Goal: Find specific page/section: Find specific page/section

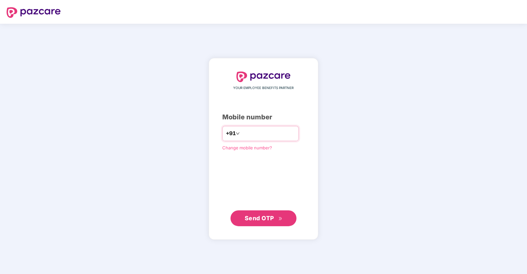
click at [244, 132] on input "number" at bounding box center [268, 133] width 54 height 11
click at [251, 225] on button "Send OTP" at bounding box center [263, 218] width 66 height 16
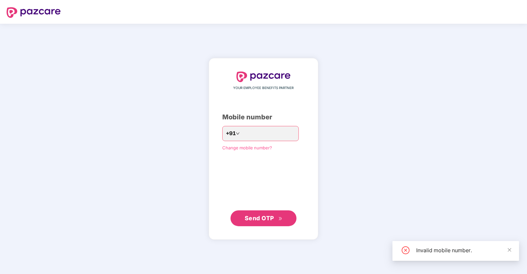
click at [256, 218] on span "Send OTP" at bounding box center [259, 218] width 29 height 7
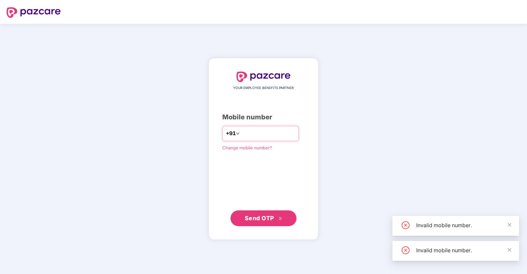
click at [247, 134] on input "*********" at bounding box center [268, 133] width 54 height 11
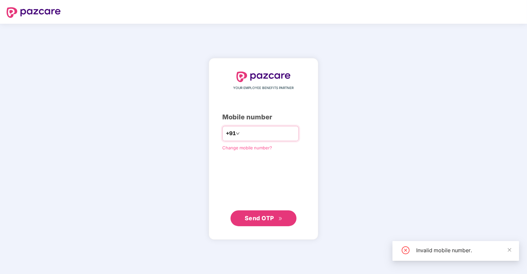
type input "**********"
click at [264, 212] on button "Send OTP" at bounding box center [263, 218] width 66 height 16
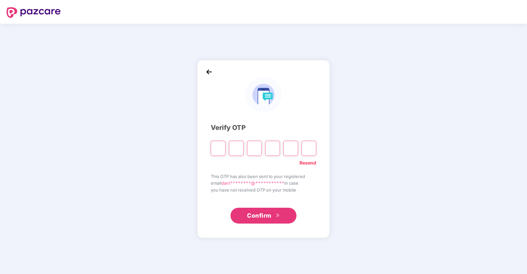
type input "*"
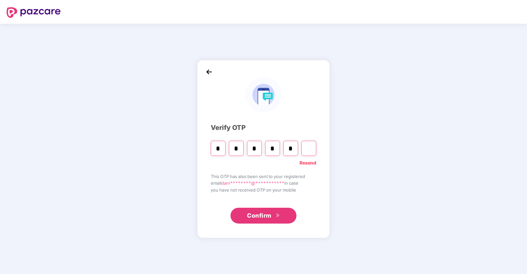
type input "*"
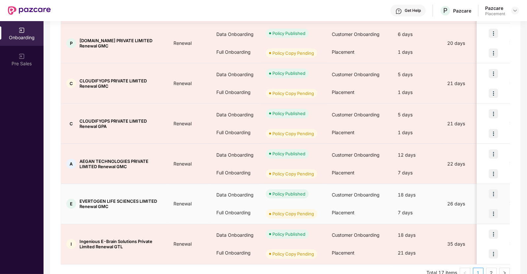
scroll to position [277, 0]
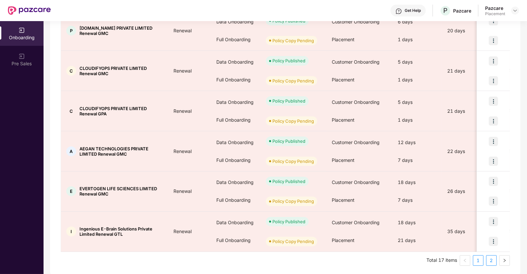
click at [491, 260] on link "2" at bounding box center [491, 260] width 10 height 10
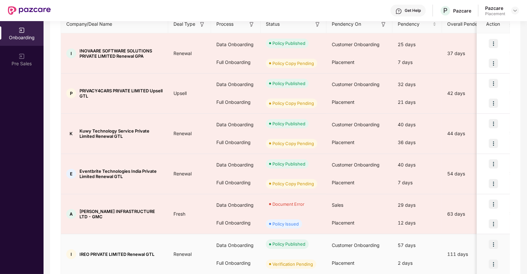
scroll to position [157, 0]
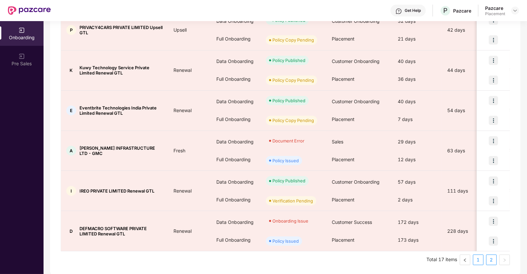
click at [477, 259] on link "1" at bounding box center [478, 260] width 10 height 10
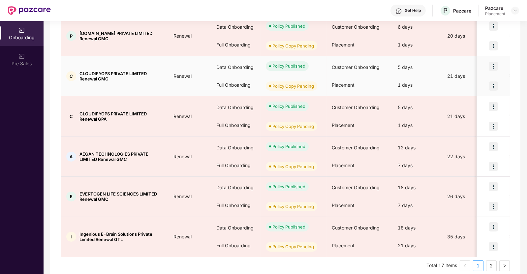
scroll to position [277, 0]
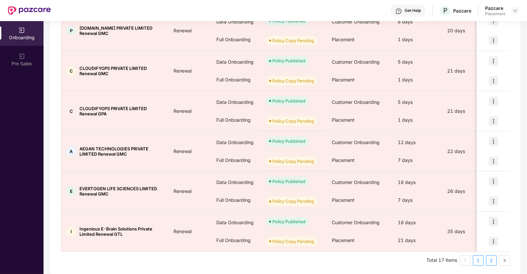
click at [489, 255] on link "2" at bounding box center [491, 260] width 10 height 10
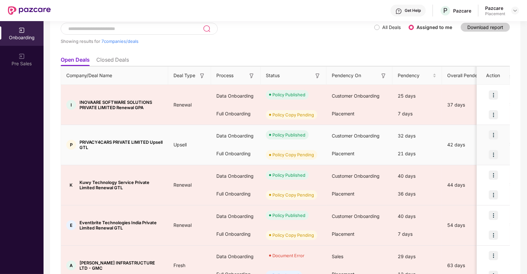
scroll to position [42, 0]
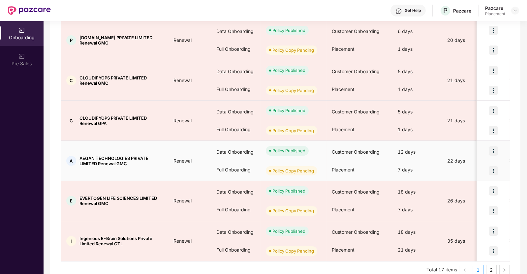
scroll to position [0, 9]
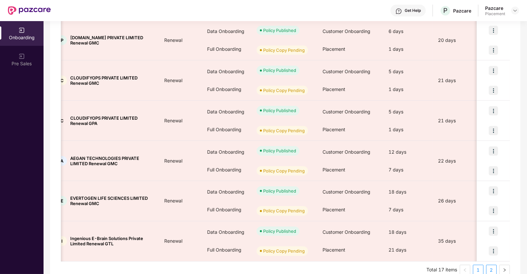
click at [492, 267] on link "2" at bounding box center [491, 270] width 10 height 10
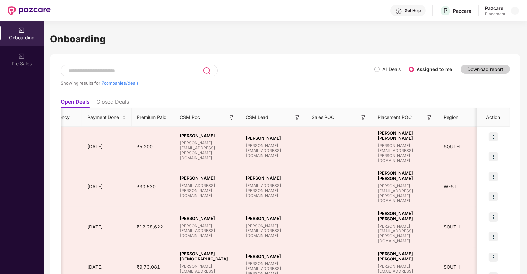
scroll to position [0, 515]
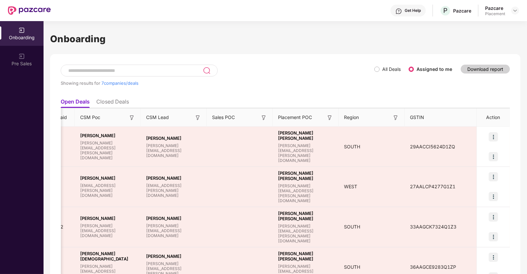
click at [377, 72] on label "All Deals" at bounding box center [388, 69] width 29 height 7
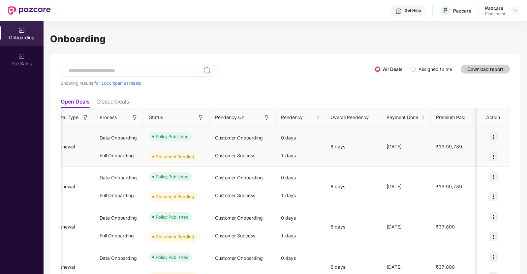
scroll to position [0, 0]
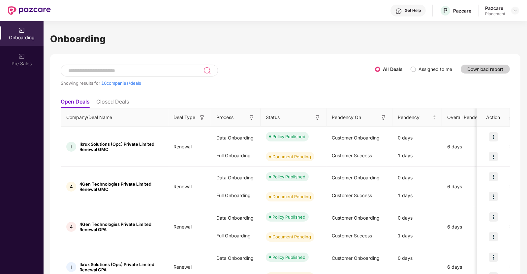
click at [122, 72] on input at bounding box center [135, 71] width 135 height 6
type input "******"
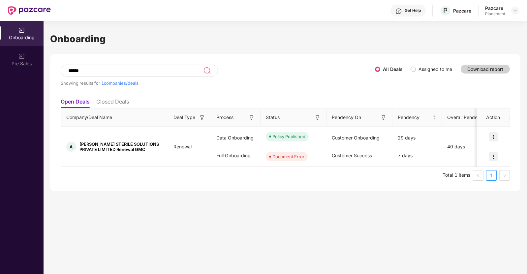
drag, startPoint x: 41, startPoint y: 84, endPoint x: 5, endPoint y: 95, distance: 37.4
click at [5, 95] on div "Onboarding Pre Sales Onboarding ****** Showing results for 1 companies/deals Al…" at bounding box center [263, 147] width 527 height 253
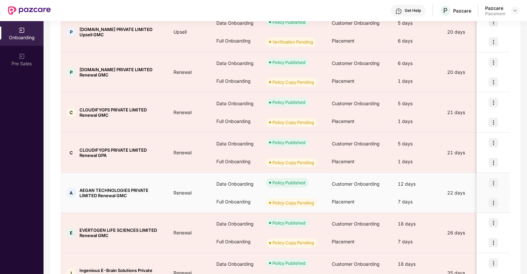
scroll to position [277, 0]
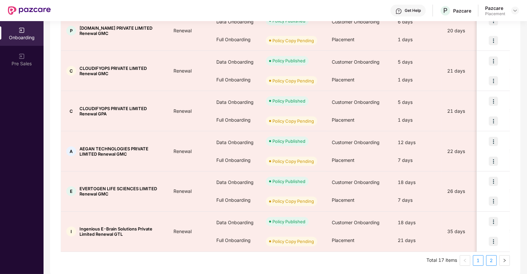
click at [487, 260] on link "2" at bounding box center [491, 260] width 10 height 10
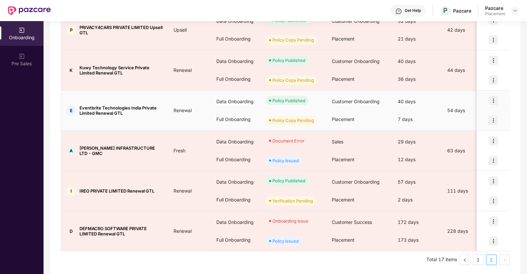
scroll to position [133, 0]
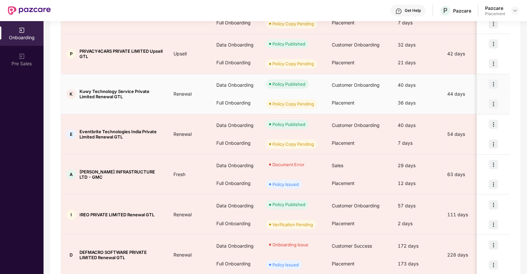
click at [494, 99] on img at bounding box center [492, 103] width 9 height 9
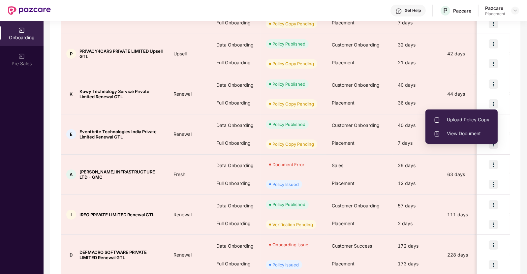
click at [514, 101] on div "Showing results for 7 companies/deals All Deals Assigned to me Download report …" at bounding box center [285, 110] width 470 height 378
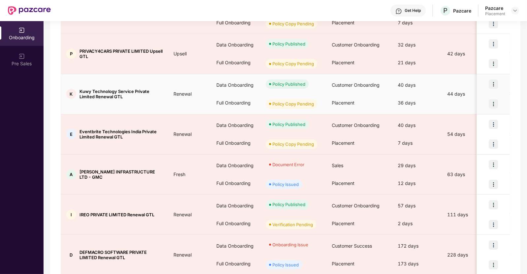
click at [80, 90] on span "Kuwy Technology Service Private Limited Renewal GTL" at bounding box center [120, 94] width 83 height 11
copy span "Kuwy Technology Service Private Limited Renewal GTL"
click at [172, 101] on td "Renewal" at bounding box center [189, 94] width 43 height 40
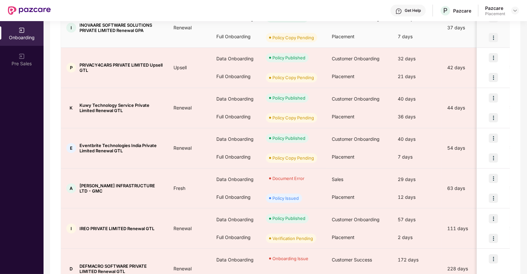
scroll to position [157, 0]
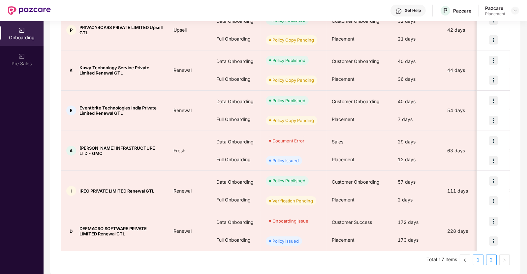
click at [474, 257] on link "1" at bounding box center [478, 260] width 10 height 10
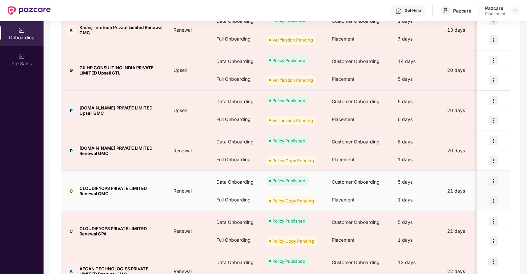
scroll to position [277, 0]
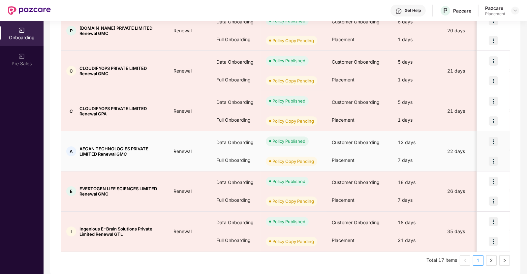
click at [88, 148] on span "AEGAN TECHNOLOGIES PRIVATE LIMITED Renewal GMC" at bounding box center [120, 151] width 83 height 11
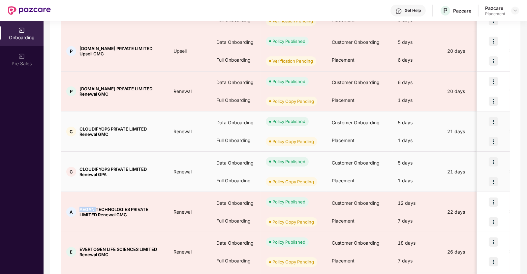
scroll to position [216, 0]
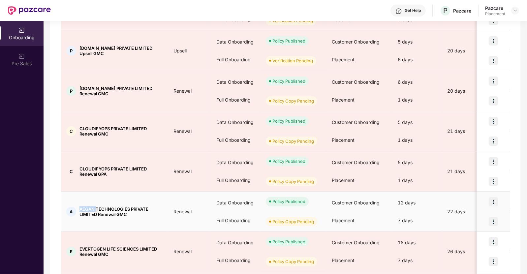
click at [491, 220] on img at bounding box center [492, 221] width 9 height 9
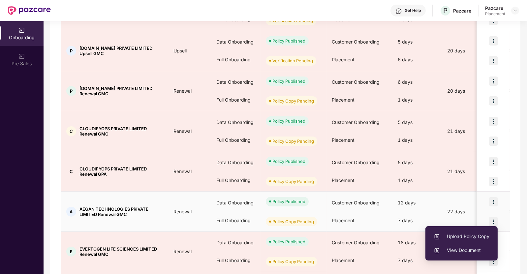
click at [441, 223] on div "Upload Policy Copy View Document" at bounding box center [461, 243] width 72 height 41
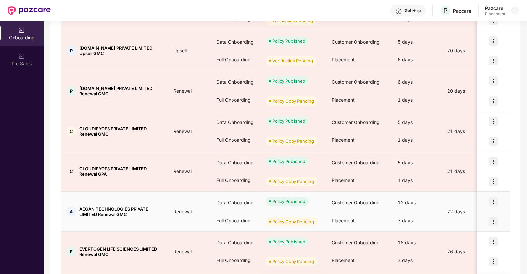
click at [427, 215] on div "7 days" at bounding box center [416, 221] width 49 height 18
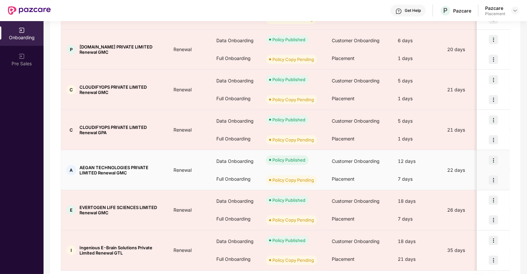
scroll to position [277, 0]
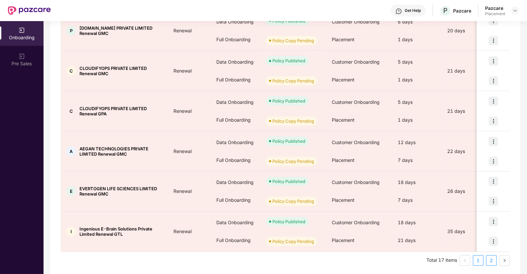
click at [492, 259] on link "2" at bounding box center [491, 260] width 10 height 10
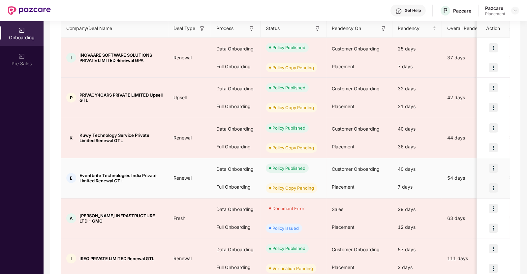
scroll to position [88, 0]
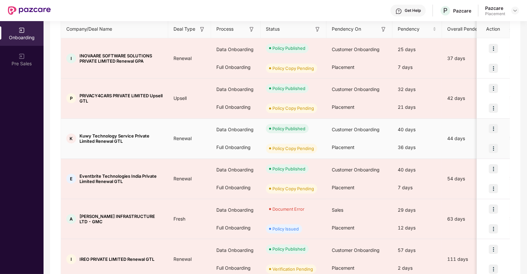
click at [252, 140] on div "Full Onboarding" at bounding box center [235, 147] width 49 height 18
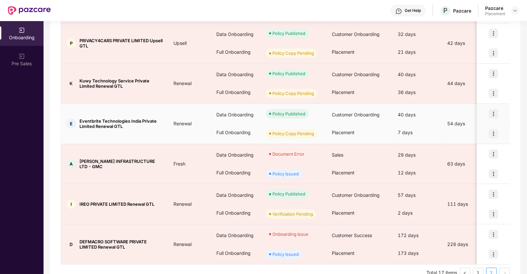
scroll to position [142, 0]
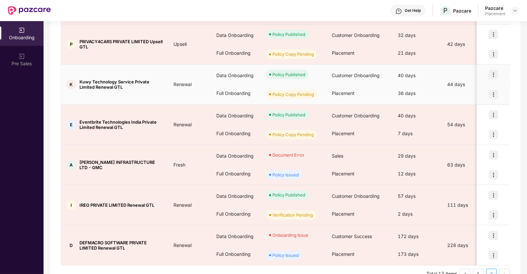
click at [131, 100] on td "K Kuwy Technology Service Private Limited Renewal GTL" at bounding box center [114, 85] width 107 height 40
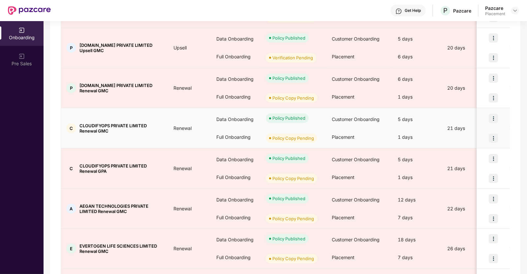
scroll to position [277, 0]
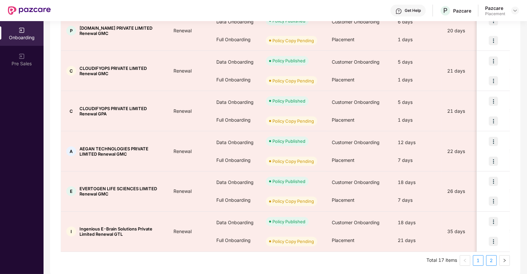
click at [495, 259] on link "2" at bounding box center [491, 260] width 10 height 10
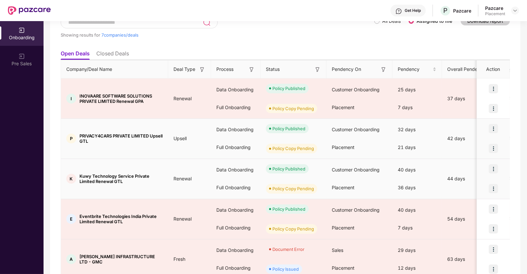
scroll to position [48, 0]
